Goal: Find specific page/section: Find specific page/section

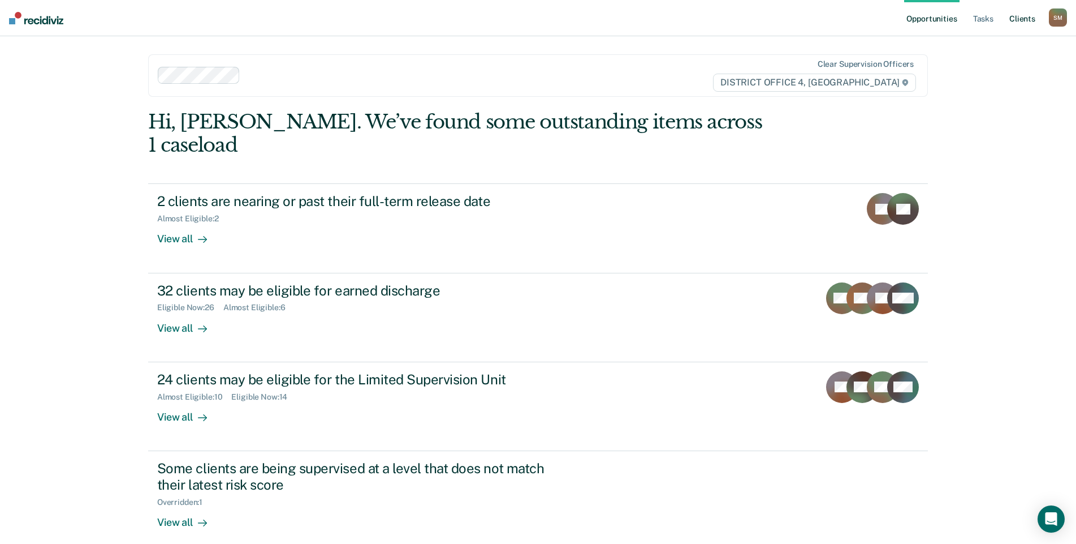
click at [1009, 16] on link "Client s" at bounding box center [1022, 18] width 31 height 36
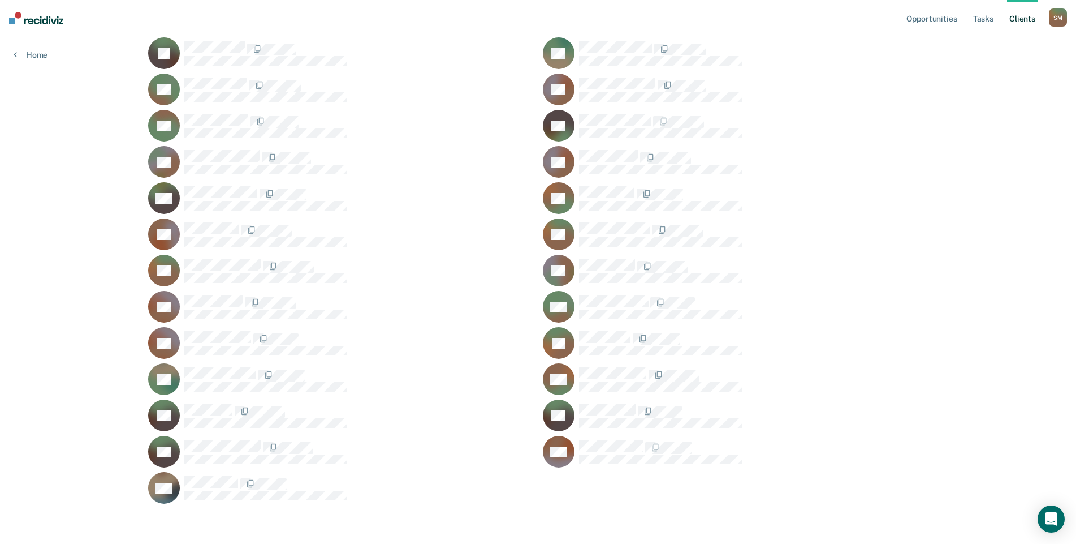
scroll to position [1093, 0]
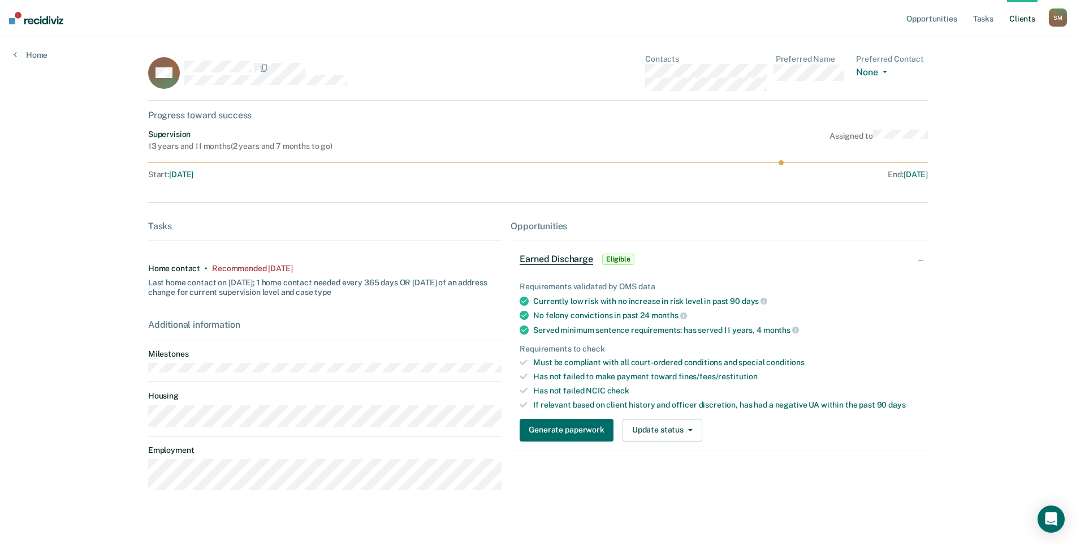
click at [651, 89] on div "Contacts Preferred Name Preferred Contact None Call Text Email None" at bounding box center [786, 72] width 283 height 37
